Goal: Obtain resource: Download file/media

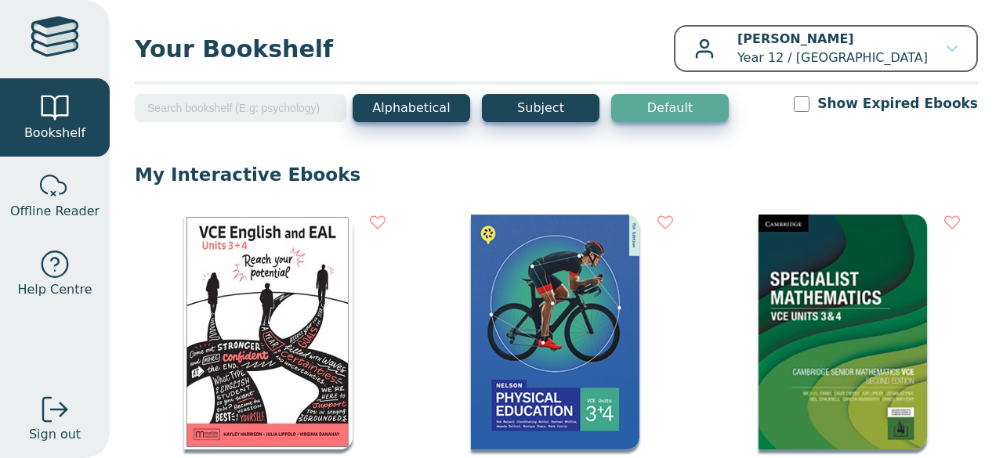
click at [251, 324] on img at bounding box center [268, 332] width 168 height 235
click at [255, 348] on img at bounding box center [268, 332] width 168 height 235
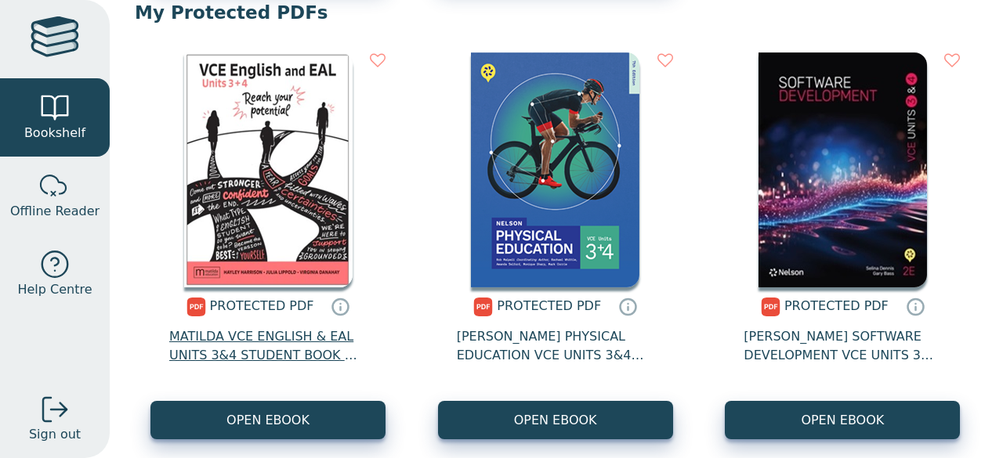
scroll to position [1036, 0]
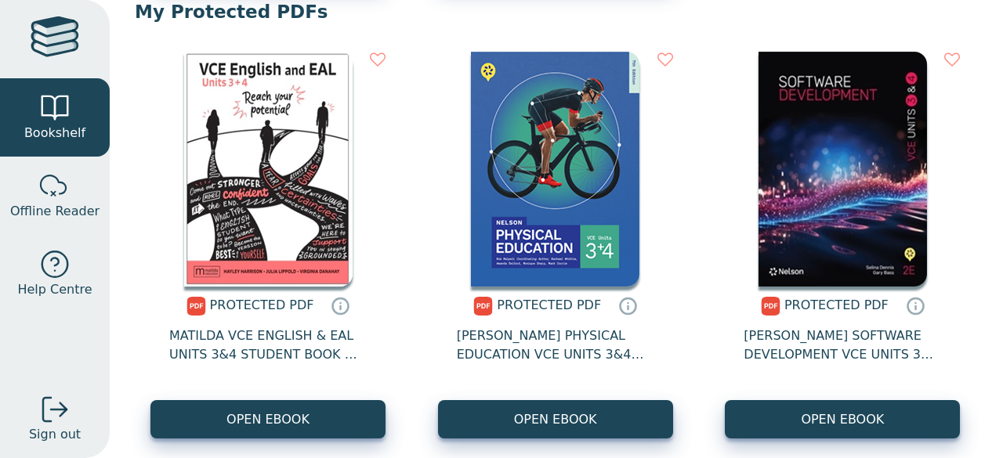
click at [263, 250] on img at bounding box center [268, 169] width 168 height 235
